Goal: Navigation & Orientation: Go to known website

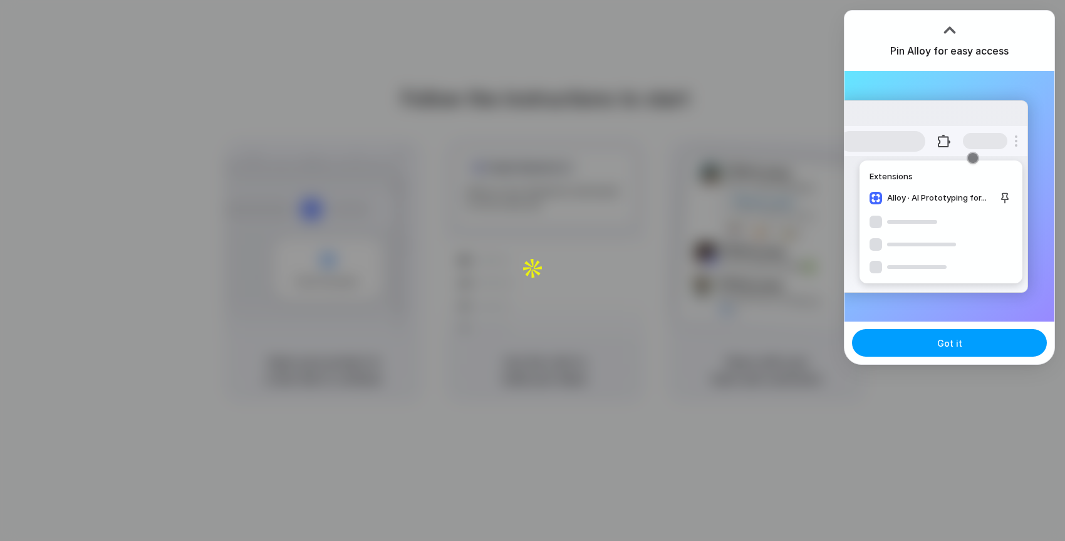
click at [943, 346] on span "Got it" at bounding box center [949, 342] width 25 height 13
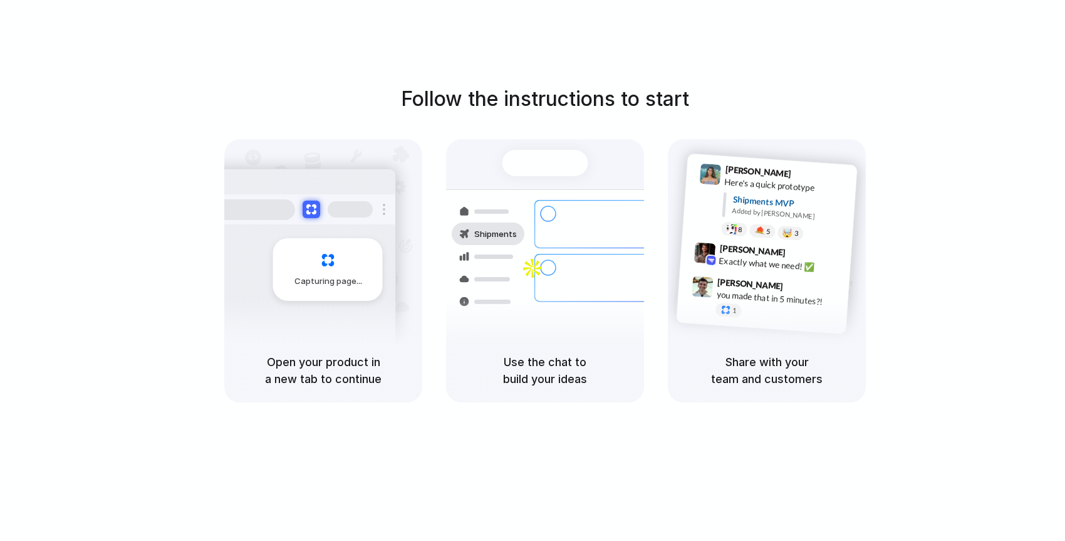
click at [580, 260] on div "Express delivery to [GEOGRAPHIC_DATA]" at bounding box center [629, 272] width 135 height 24
click at [550, 363] on h5 "Use the chat to build your ideas" at bounding box center [545, 370] width 168 height 34
click at [548, 379] on h5 "Use the chat to build your ideas" at bounding box center [545, 370] width 168 height 34
click at [326, 287] on span "Capturing page" at bounding box center [329, 281] width 70 height 13
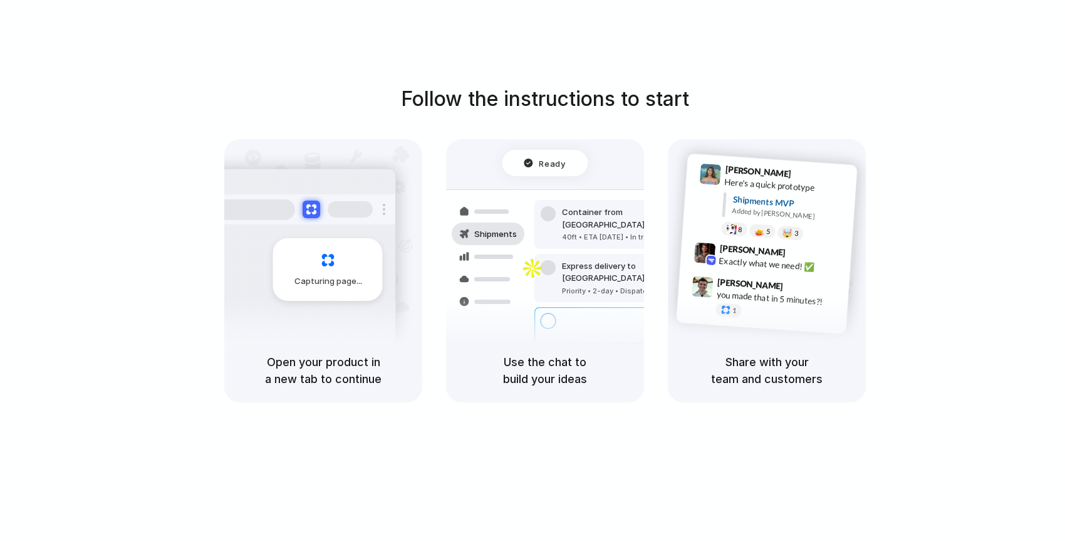
click at [338, 274] on div "Capturing page" at bounding box center [328, 269] width 110 height 63
